Goal: Information Seeking & Learning: Learn about a topic

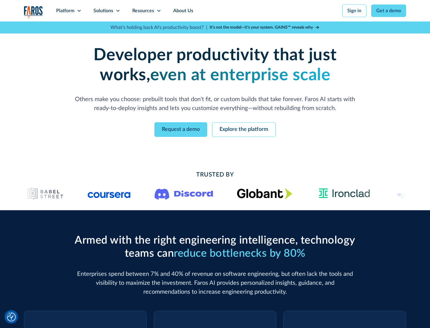
click at [79, 11] on icon at bounding box center [79, 10] width 5 height 5
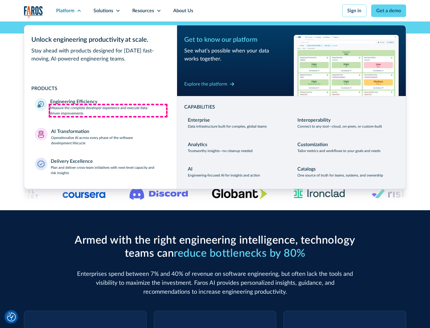
click at [108, 110] on p "Measure the complete developer experience and execute data-driven improvements" at bounding box center [108, 110] width 116 height 11
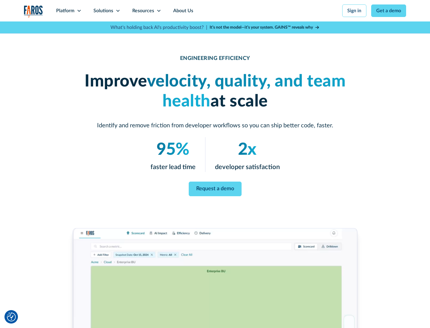
scroll to position [25, 0]
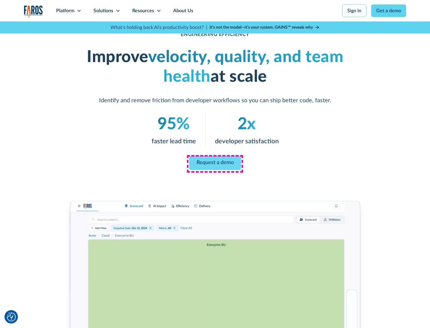
click at [215, 163] on link "Request a demo" at bounding box center [215, 163] width 52 height 14
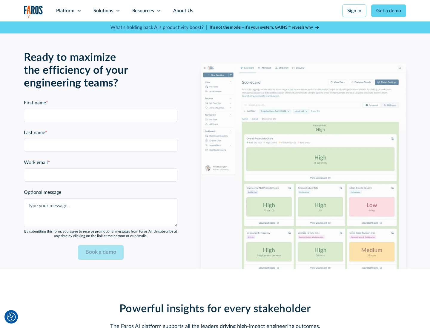
scroll to position [1310, 0]
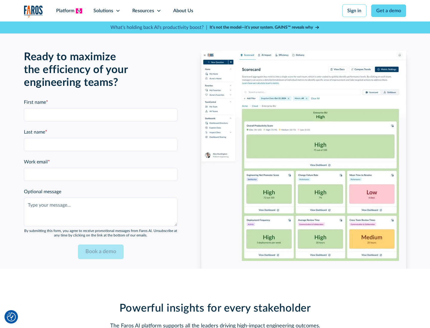
click at [79, 11] on icon at bounding box center [79, 10] width 5 height 5
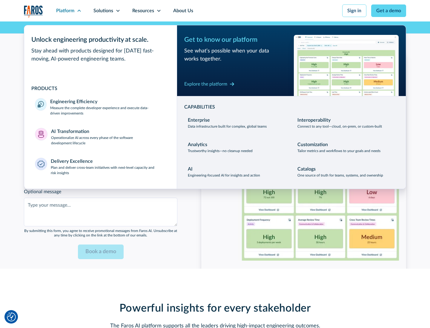
click at [108, 137] on p "Operationalize AI across every phase of the software development lifecycle" at bounding box center [108, 140] width 115 height 11
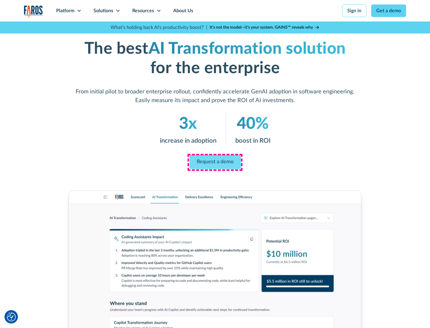
click at [215, 162] on link "Request a demo" at bounding box center [214, 162] width 51 height 14
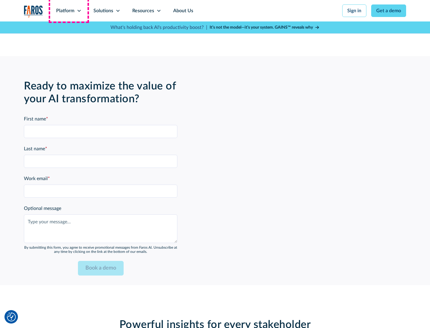
click at [69, 11] on div "Platform" at bounding box center [65, 10] width 18 height 7
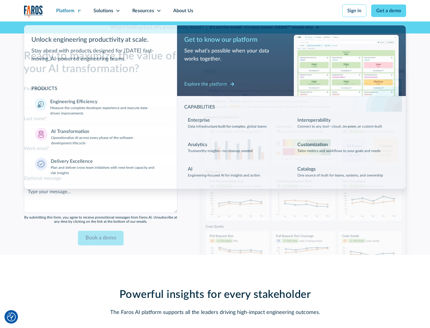
scroll to position [1453, 0]
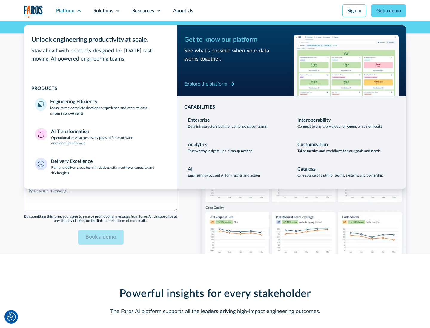
click at [206, 84] on div "Explore the platform" at bounding box center [205, 84] width 43 height 7
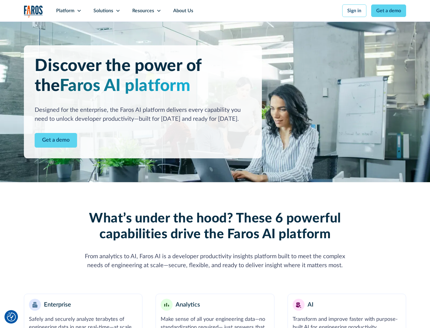
click at [56, 140] on link "Get a demo" at bounding box center [56, 140] width 42 height 15
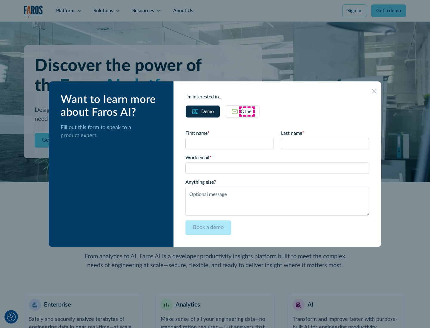
click at [247, 111] on div "Other" at bounding box center [247, 111] width 13 height 7
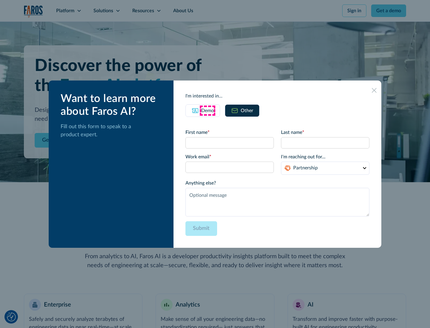
click at [207, 110] on div "Demo" at bounding box center [207, 110] width 13 height 7
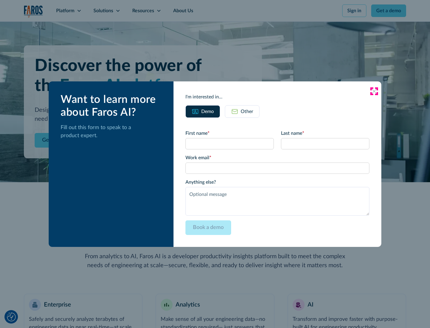
click at [374, 91] on icon at bounding box center [374, 91] width 5 height 5
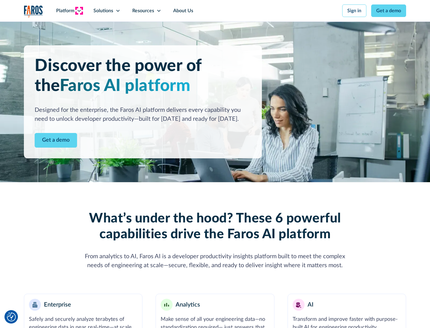
click at [79, 11] on icon at bounding box center [79, 10] width 5 height 5
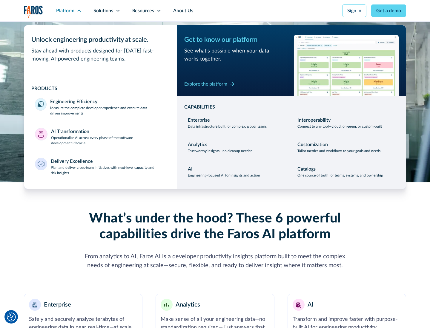
click at [108, 170] on p "Plan and deliver cross-team initiatives with next-level capacity and risk insig…" at bounding box center [109, 170] width 116 height 11
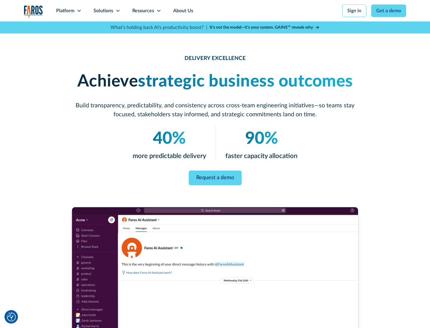
click at [118, 11] on icon at bounding box center [118, 10] width 5 height 5
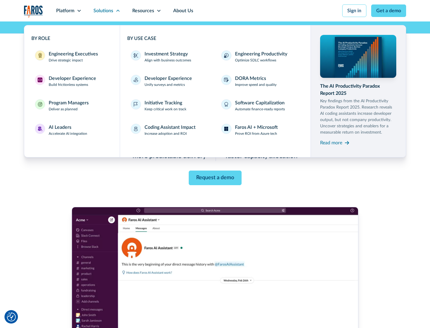
click at [72, 57] on div "Engineering Executives" at bounding box center [73, 53] width 49 height 7
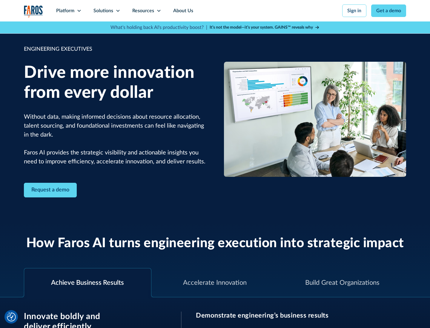
click at [118, 11] on icon at bounding box center [118, 10] width 5 height 5
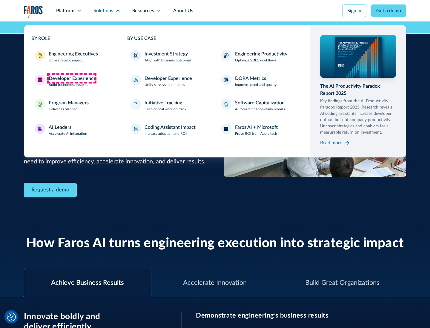
click at [72, 79] on div "Developer Experience" at bounding box center [72, 78] width 47 height 7
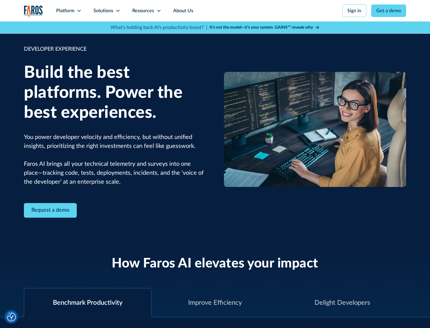
click at [107, 11] on div "Solutions" at bounding box center [103, 10] width 20 height 7
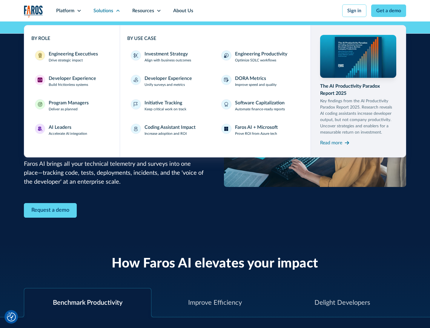
click at [68, 106] on div "Program Managers" at bounding box center [69, 102] width 40 height 7
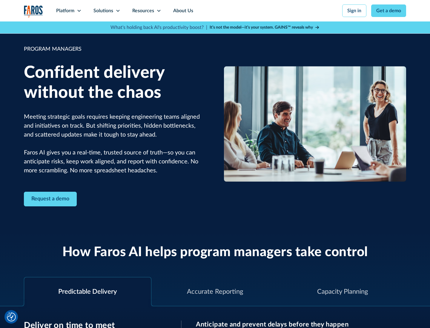
click at [118, 11] on icon at bounding box center [118, 10] width 5 height 5
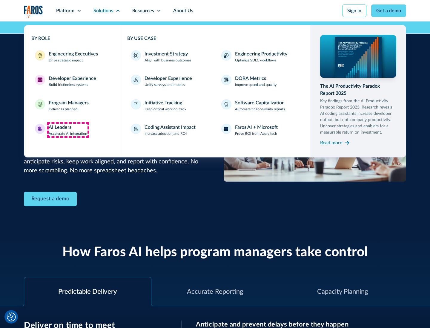
click at [68, 130] on div "AI Leaders" at bounding box center [60, 127] width 23 height 7
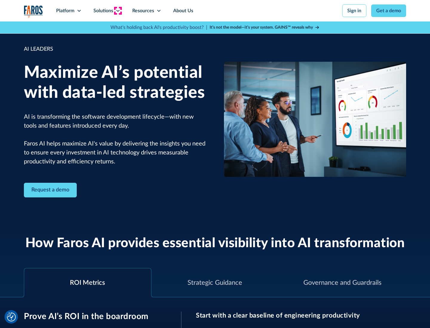
click at [118, 11] on icon at bounding box center [118, 10] width 5 height 5
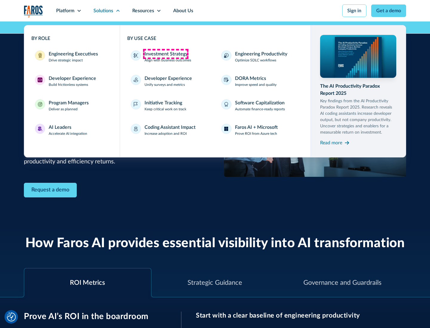
click at [165, 54] on div "Investment Strategy" at bounding box center [165, 53] width 43 height 7
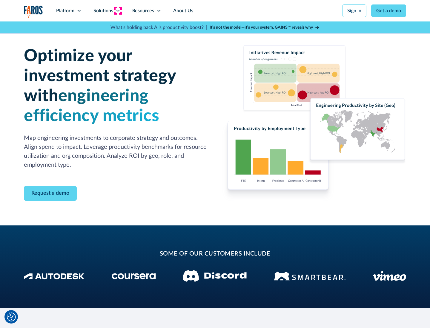
click at [118, 11] on icon at bounding box center [118, 10] width 5 height 5
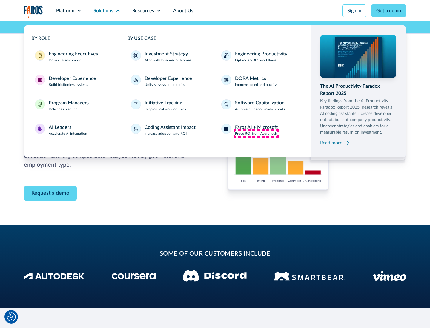
click at [256, 134] on p "Prove ROI from Azure tech" at bounding box center [256, 133] width 42 height 5
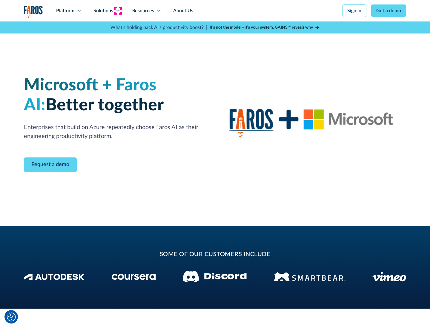
click at [118, 11] on icon at bounding box center [118, 10] width 5 height 5
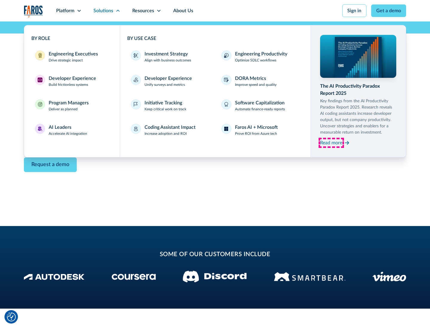
click at [331, 143] on div "Read more" at bounding box center [331, 142] width 22 height 7
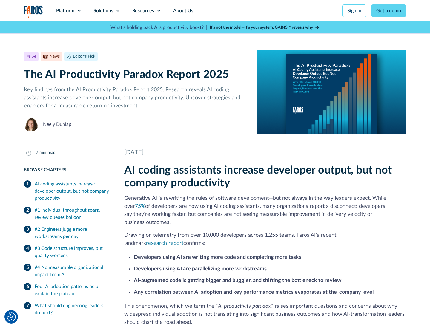
click at [158, 11] on icon at bounding box center [158, 10] width 5 height 5
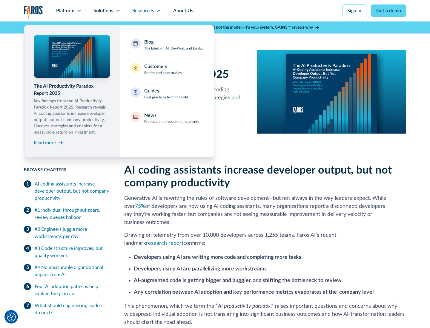
click at [173, 45] on div "Blog The latest on AI, DevProd, and DevEx" at bounding box center [173, 45] width 59 height 13
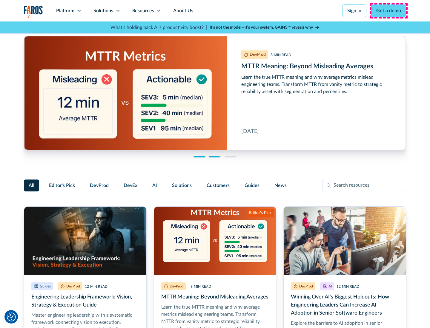
click at [389, 11] on link "Get a demo" at bounding box center [388, 10] width 35 height 13
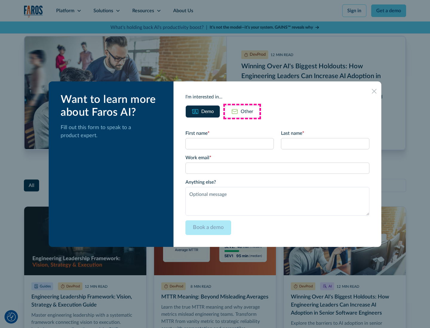
click at [242, 111] on div "Other" at bounding box center [247, 111] width 13 height 7
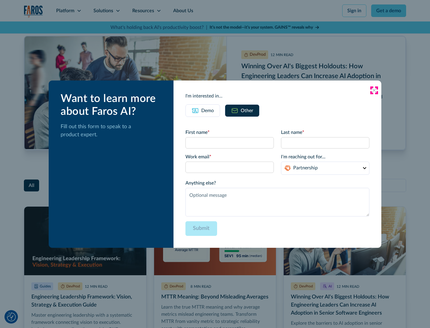
click at [374, 90] on icon at bounding box center [374, 90] width 5 height 5
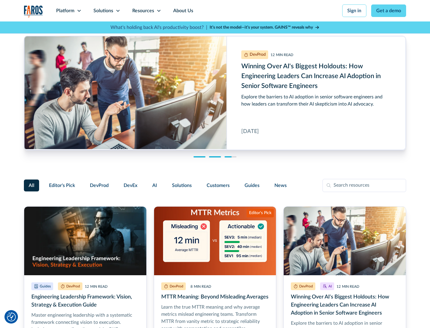
click at [182, 11] on link "About Us" at bounding box center [183, 10] width 32 height 21
